Goal: Task Accomplishment & Management: Manage account settings

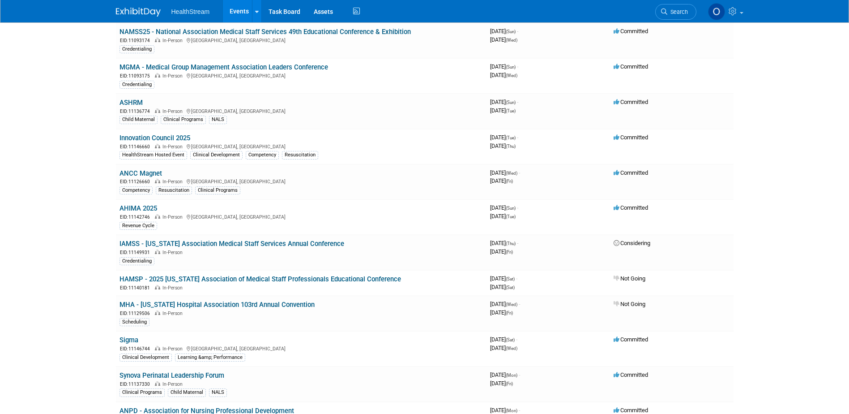
scroll to position [179, 0]
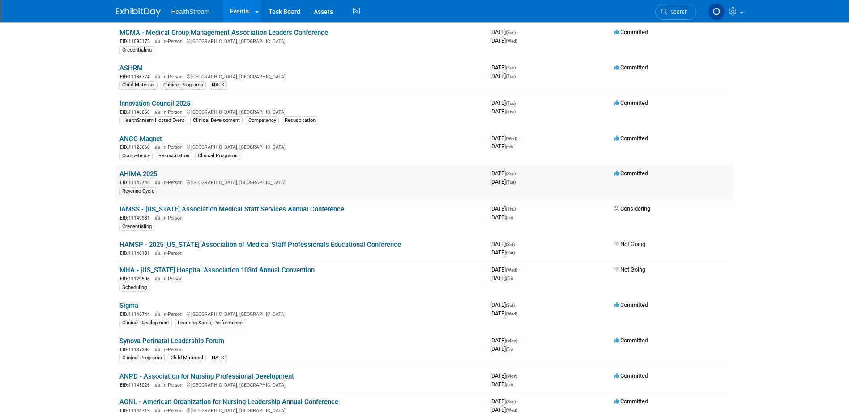
click at [140, 174] on link "AHIMA 2025" at bounding box center [139, 174] width 38 height 8
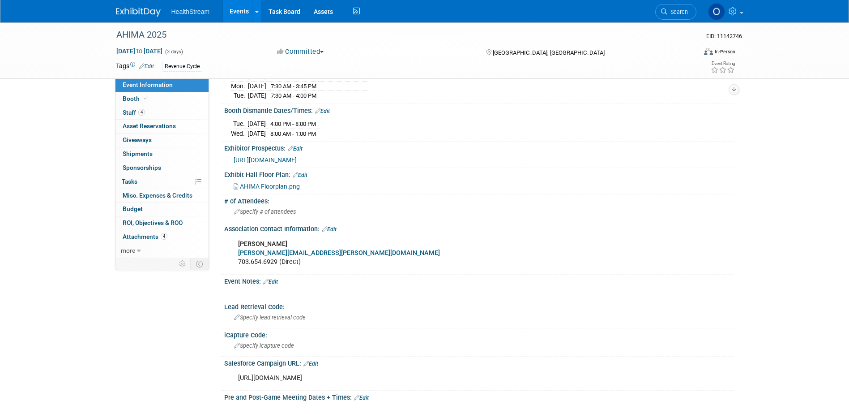
scroll to position [313, 0]
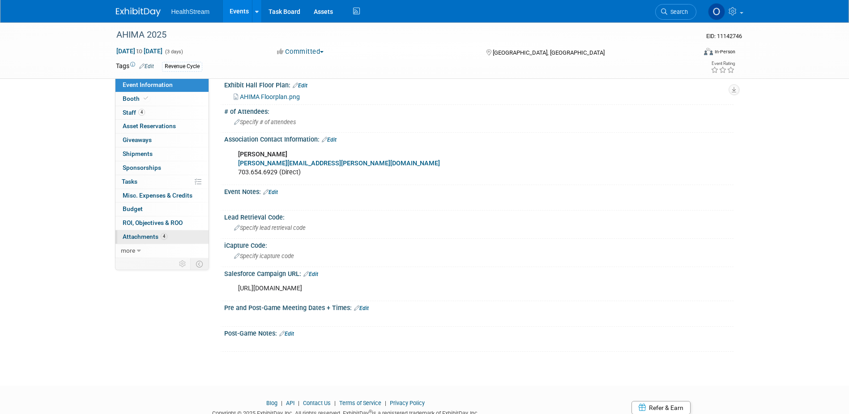
click at [135, 232] on link "4 Attachments 4" at bounding box center [161, 236] width 93 height 13
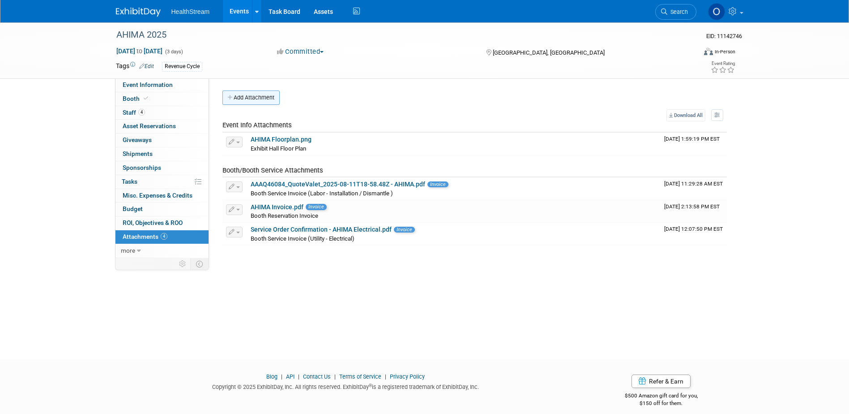
click at [243, 96] on button "Add Attachment" at bounding box center [250, 97] width 57 height 14
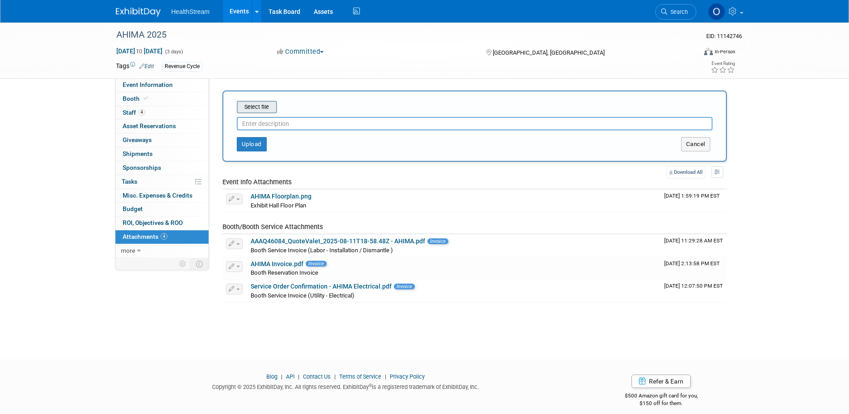
click at [270, 107] on input "file" at bounding box center [223, 107] width 107 height 11
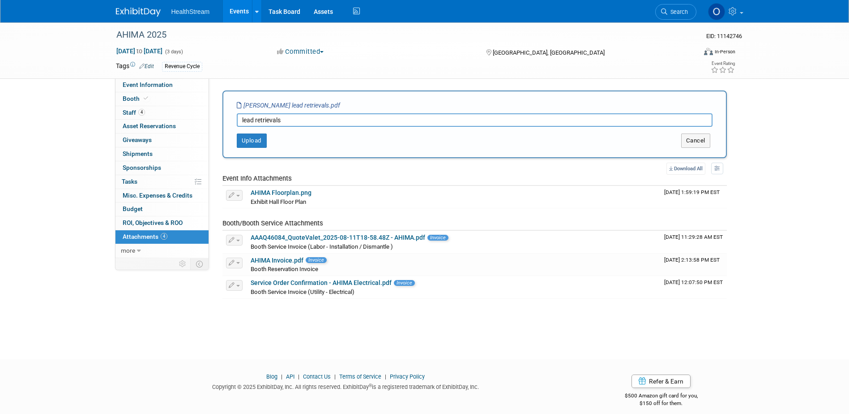
click at [240, 117] on input "lead retrievals" at bounding box center [475, 119] width 476 height 13
type input "(6) lead retrievals"
click at [252, 141] on button "Upload" at bounding box center [252, 140] width 30 height 14
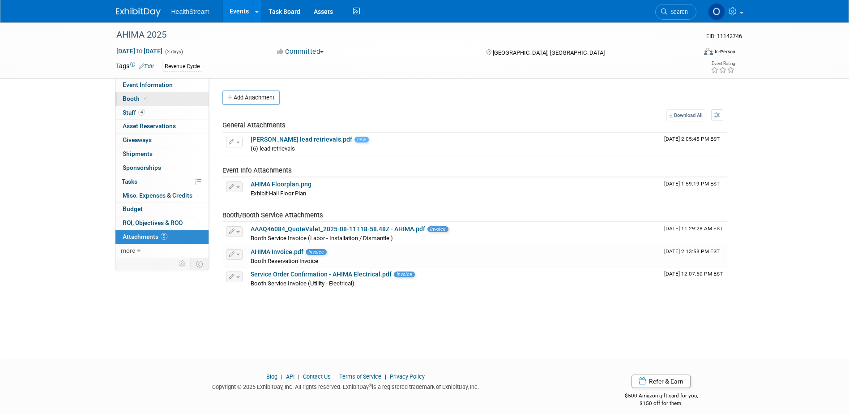
click at [137, 102] on span "Booth" at bounding box center [136, 98] width 27 height 7
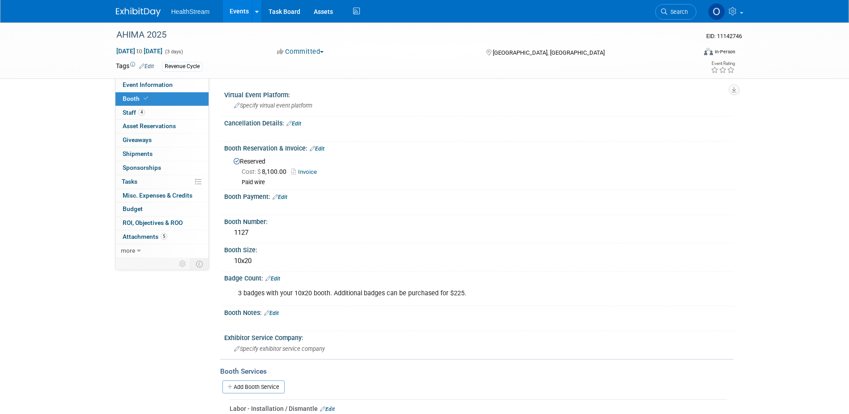
scroll to position [179, 0]
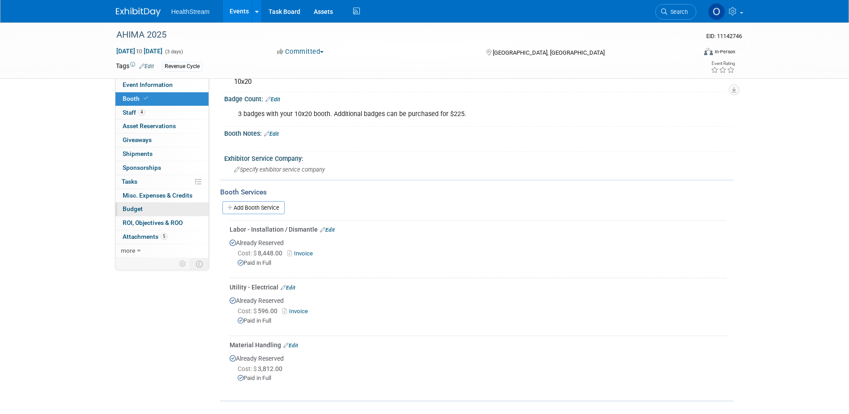
click at [163, 207] on link "Budget" at bounding box center [161, 208] width 93 height 13
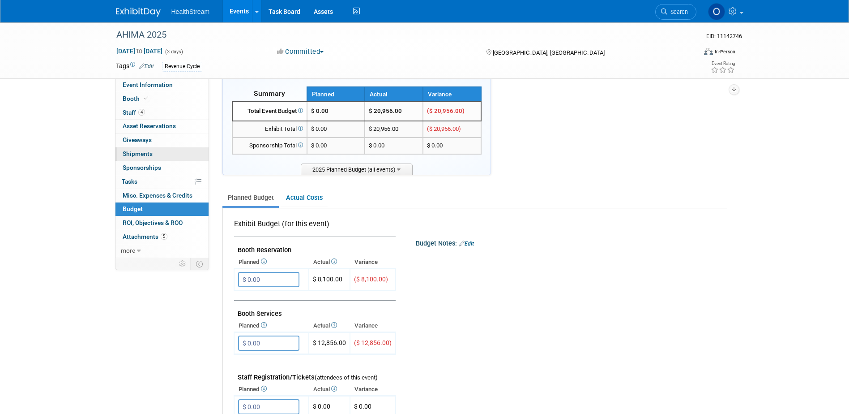
scroll to position [0, 0]
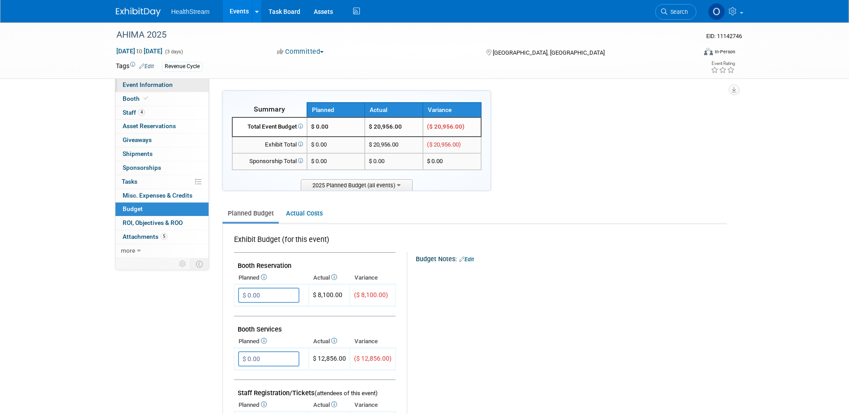
click at [156, 86] on span "Event Information" at bounding box center [148, 84] width 50 height 7
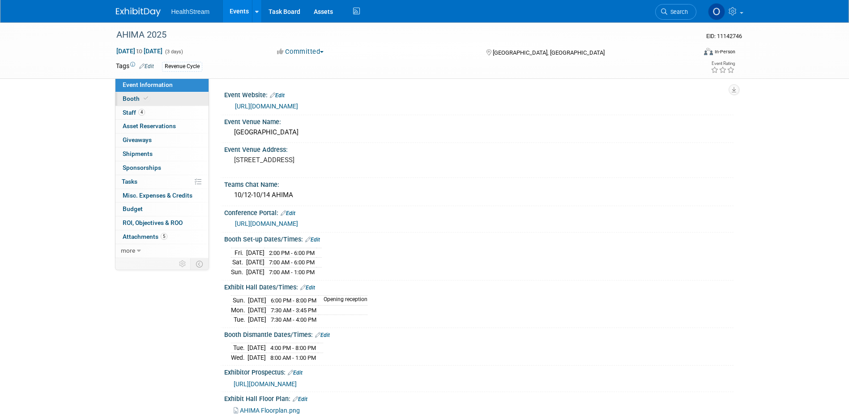
click at [154, 100] on link "Booth" at bounding box center [161, 98] width 93 height 13
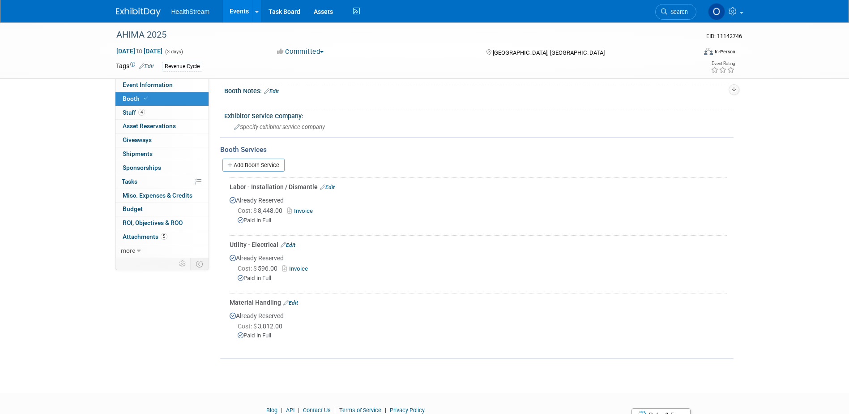
scroll to position [224, 0]
click at [266, 159] on link "Add Booth Service" at bounding box center [253, 162] width 62 height 13
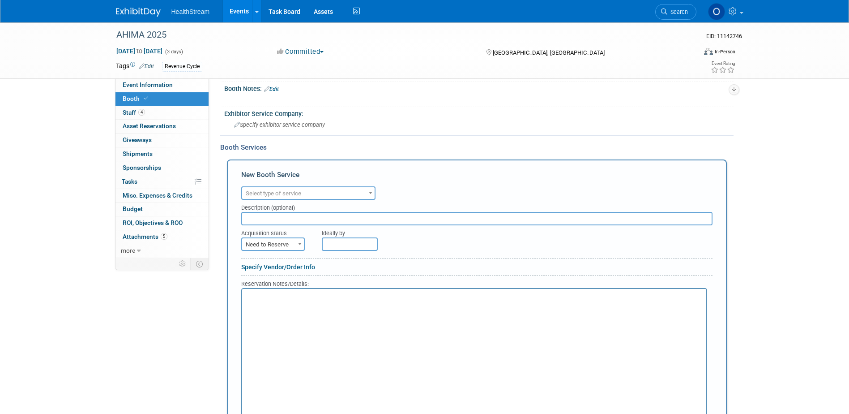
scroll to position [0, 0]
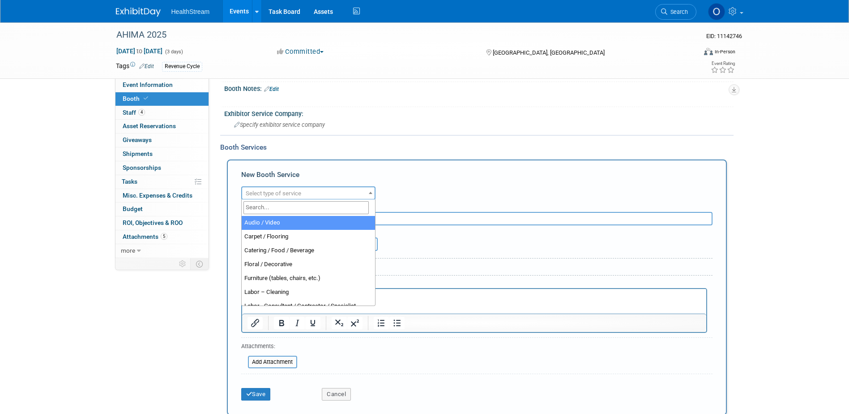
click at [278, 191] on span "Select type of service" at bounding box center [274, 193] width 56 height 7
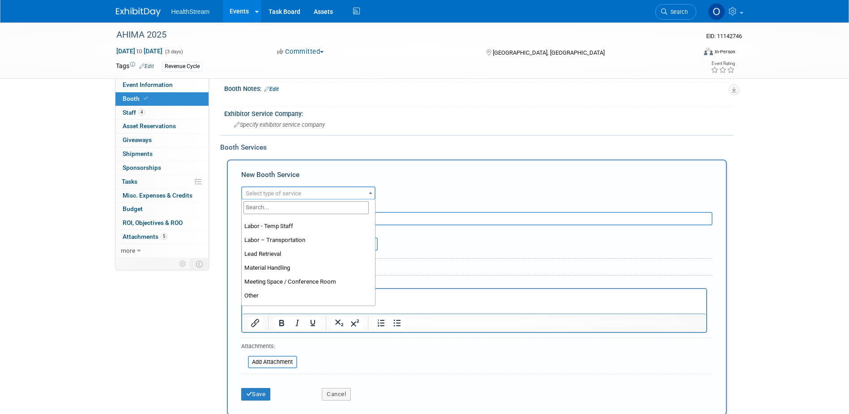
scroll to position [179, 0]
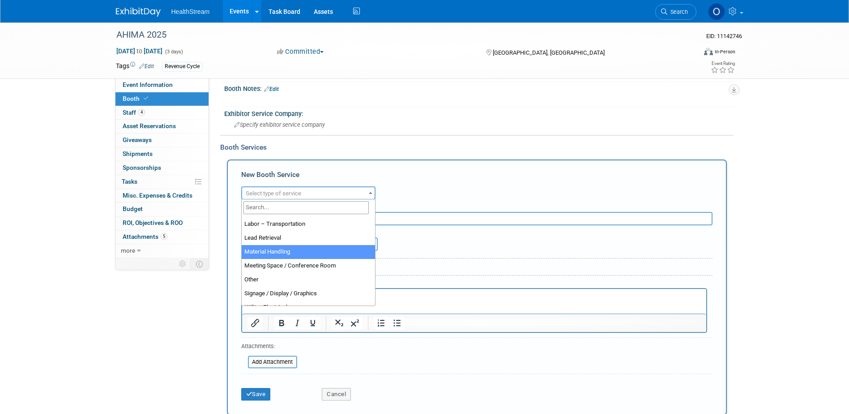
select select "7"
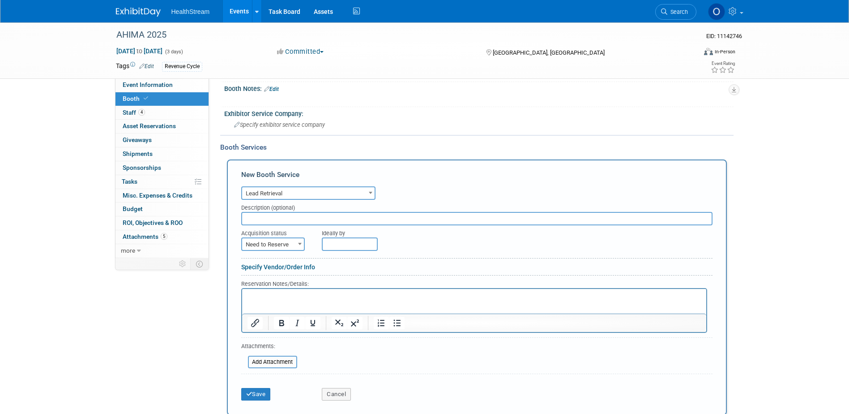
click at [275, 245] on span "Need to Reserve" at bounding box center [273, 244] width 62 height 13
select select "2"
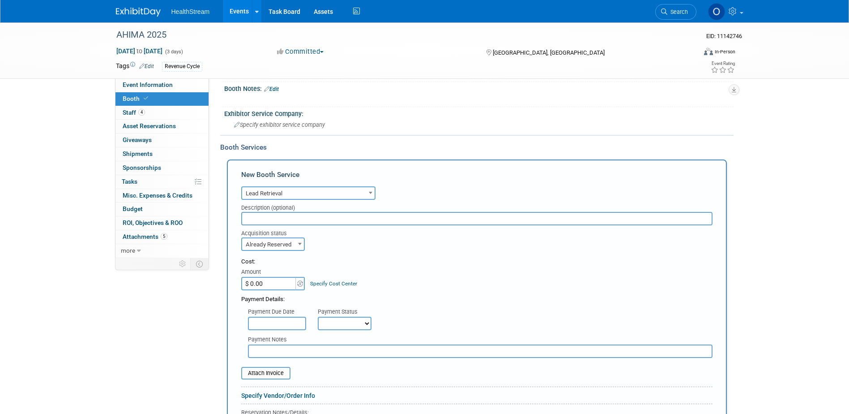
click at [277, 283] on input "$ 0.00" at bounding box center [269, 283] width 56 height 13
type input "$ 2,970.00"
click at [385, 280] on div "Cost: Amount $ 2,970.00 Specify Cost Center Cost Center -- Not Specified --" at bounding box center [476, 273] width 471 height 33
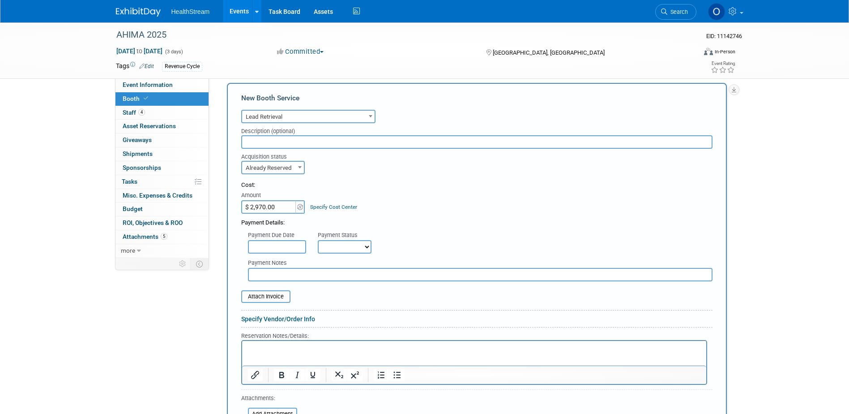
scroll to position [313, 0]
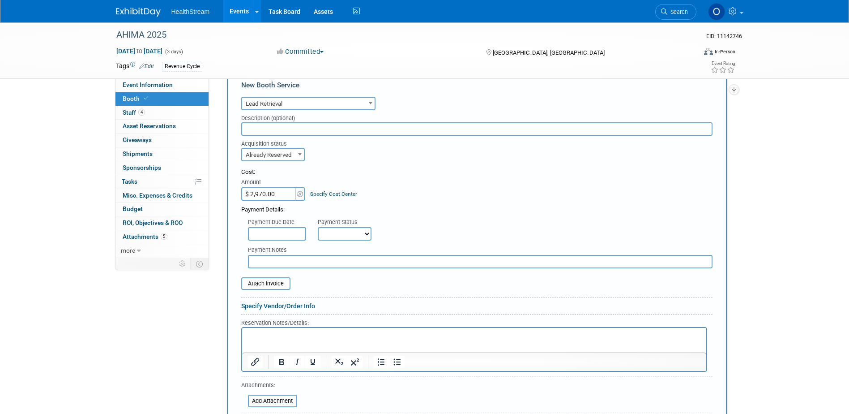
click at [275, 231] on input "text" at bounding box center [277, 233] width 58 height 13
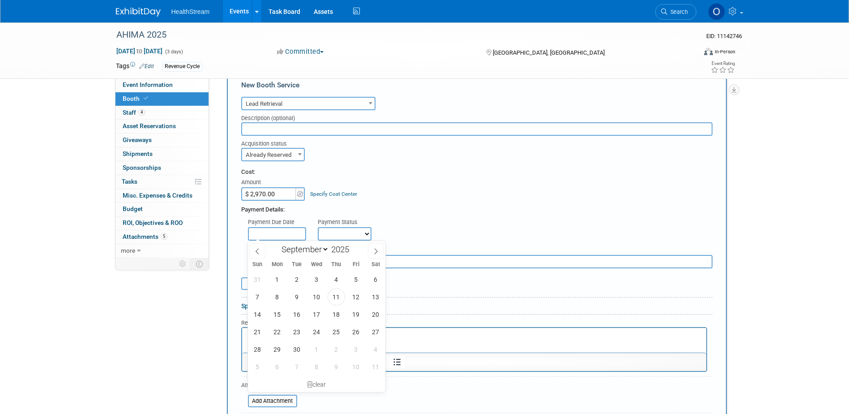
click at [278, 234] on input "text" at bounding box center [277, 233] width 58 height 13
click at [329, 232] on select "Not Paid Yet Partially Paid Paid in Full" at bounding box center [345, 233] width 54 height 13
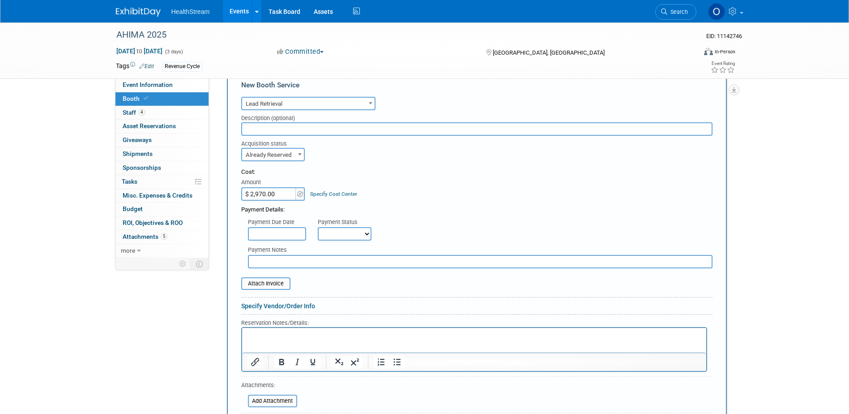
select select "1"
click at [318, 227] on select "Not Paid Yet Partially Paid Paid in Full" at bounding box center [345, 233] width 54 height 13
click at [286, 229] on input "text" at bounding box center [277, 233] width 58 height 13
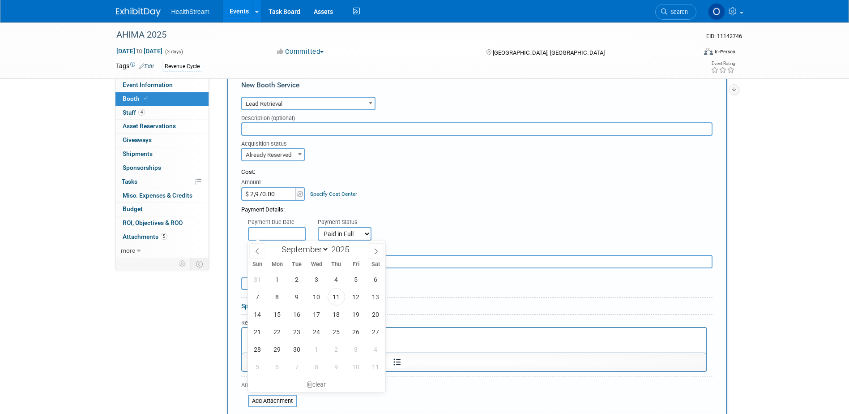
click at [466, 217] on div "Payment Due Date Payment Status Not Paid Yet Partially Paid Paid in Full Next P…" at bounding box center [477, 227] width 485 height 26
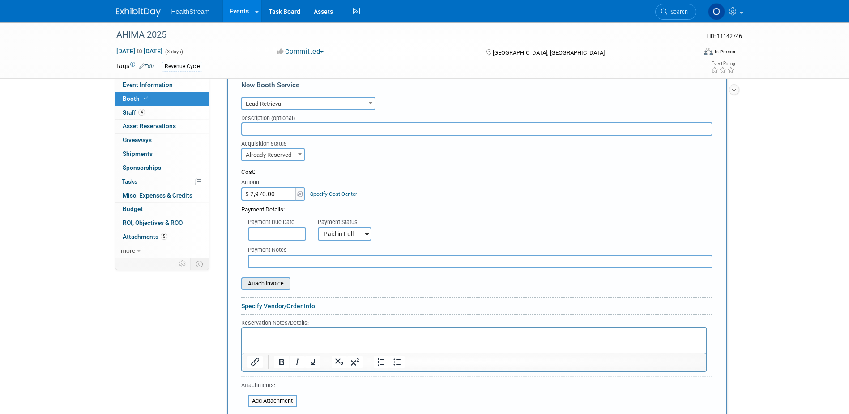
click at [280, 280] on input "file" at bounding box center [236, 283] width 107 height 11
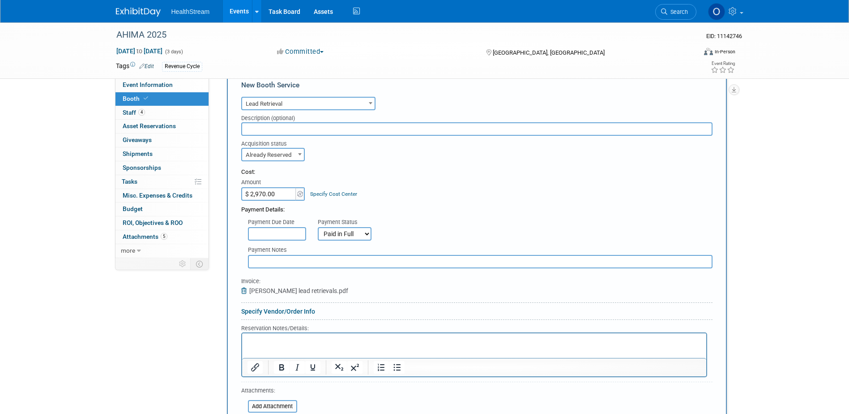
scroll to position [403, 0]
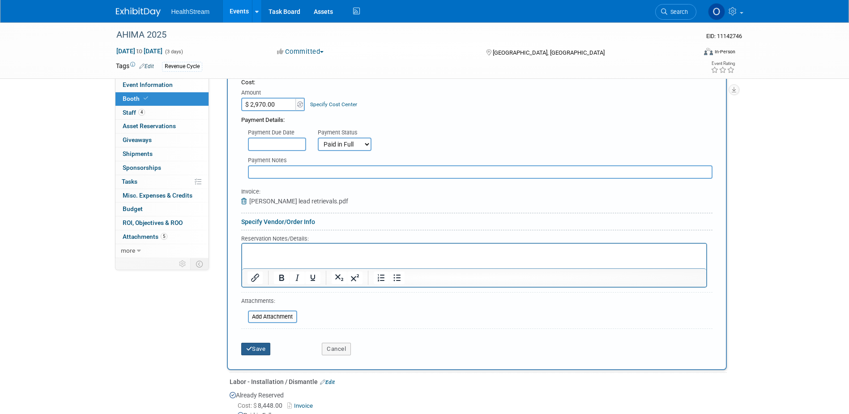
click at [261, 348] on button "Save" at bounding box center [256, 348] width 30 height 13
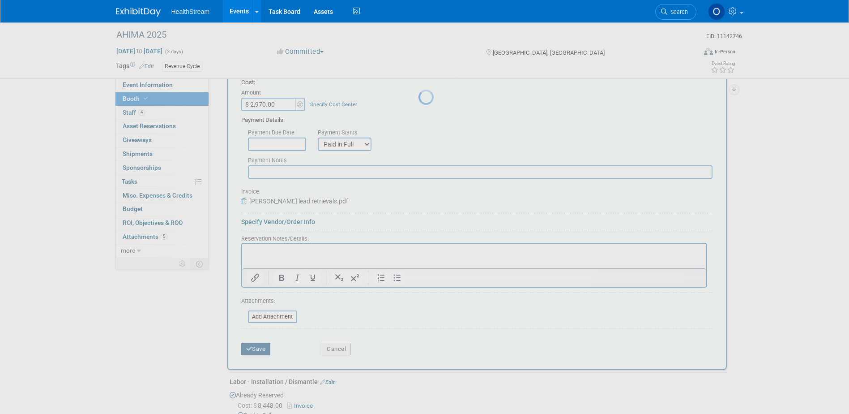
scroll to position [319, 0]
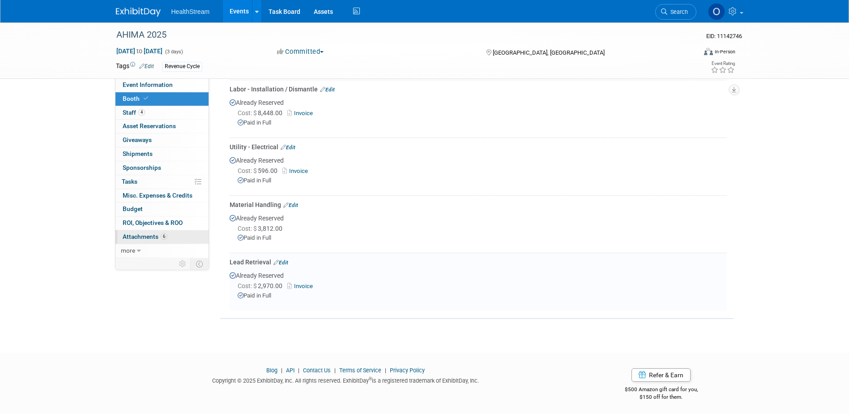
click at [143, 237] on span "Attachments 6" at bounding box center [145, 236] width 45 height 7
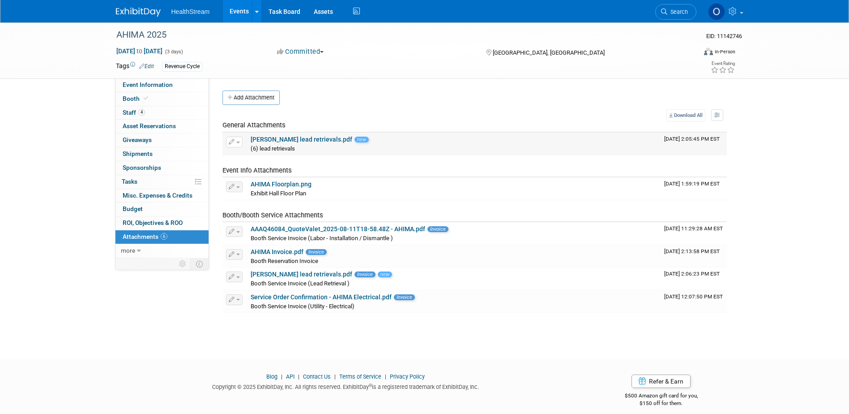
click at [237, 141] on button "button" at bounding box center [234, 142] width 17 height 11
click at [255, 186] on button "Delete Attachment" at bounding box center [266, 188] width 70 height 12
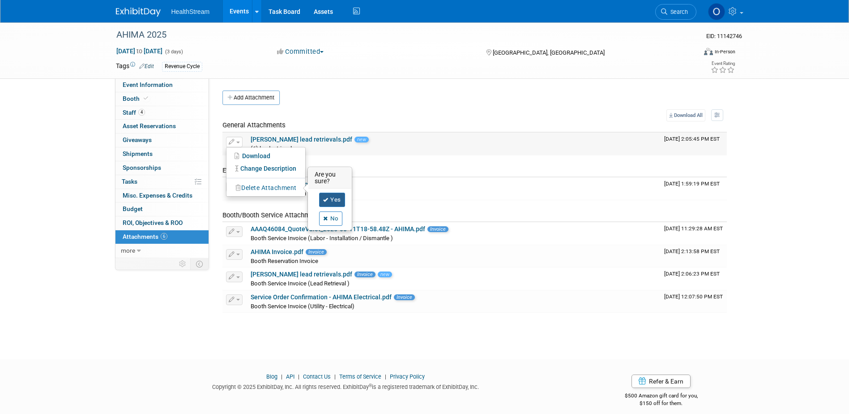
click at [329, 199] on link "Yes" at bounding box center [332, 199] width 26 height 14
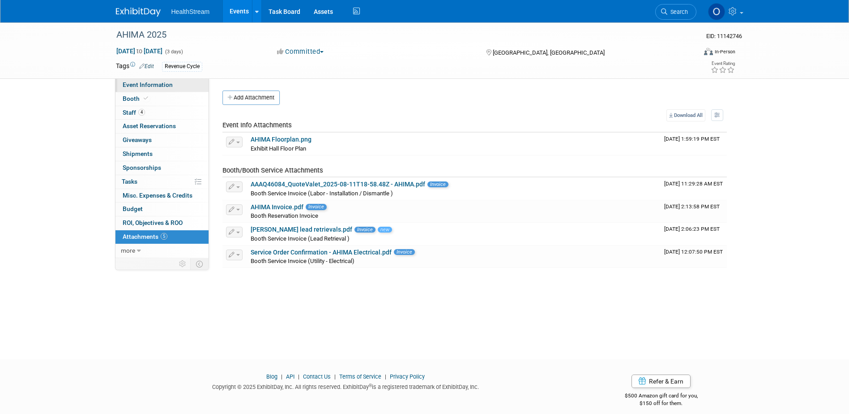
click at [151, 86] on span "Event Information" at bounding box center [148, 84] width 50 height 7
